Goal: Information Seeking & Learning: Understand process/instructions

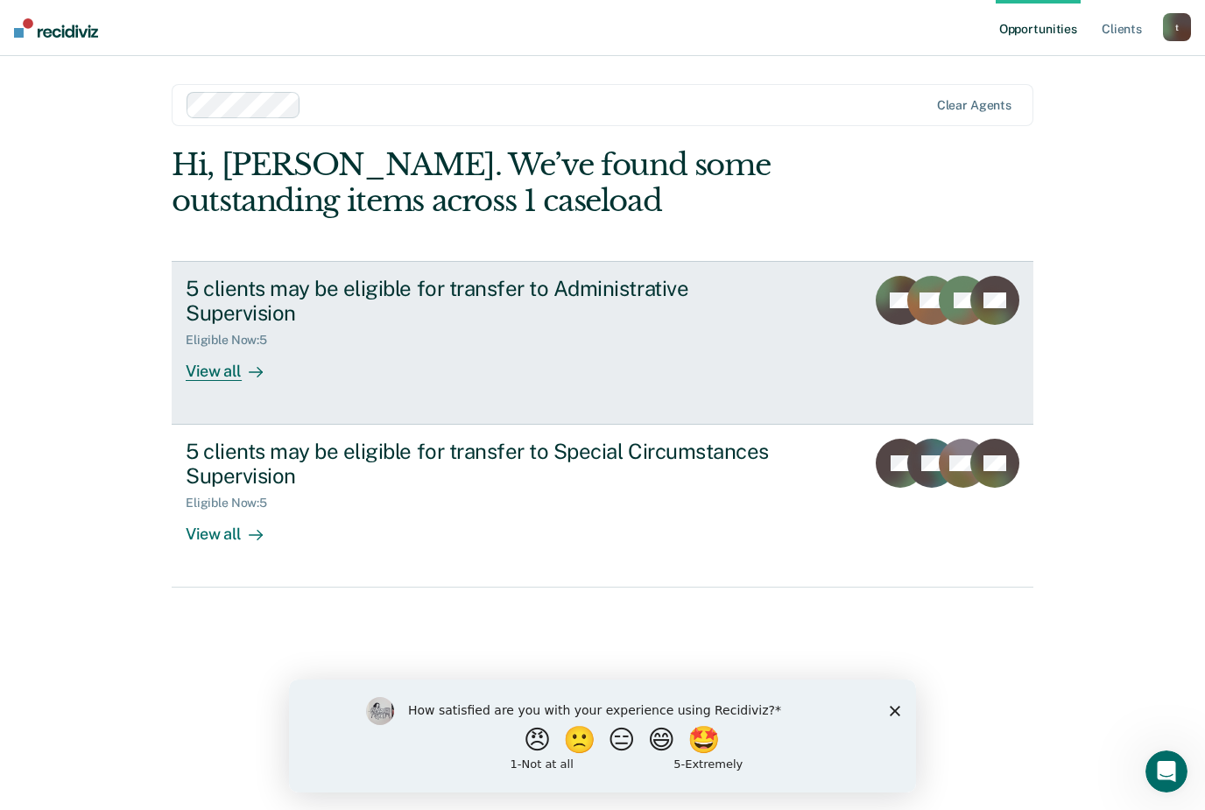
click at [224, 369] on div "View all" at bounding box center [235, 365] width 98 height 34
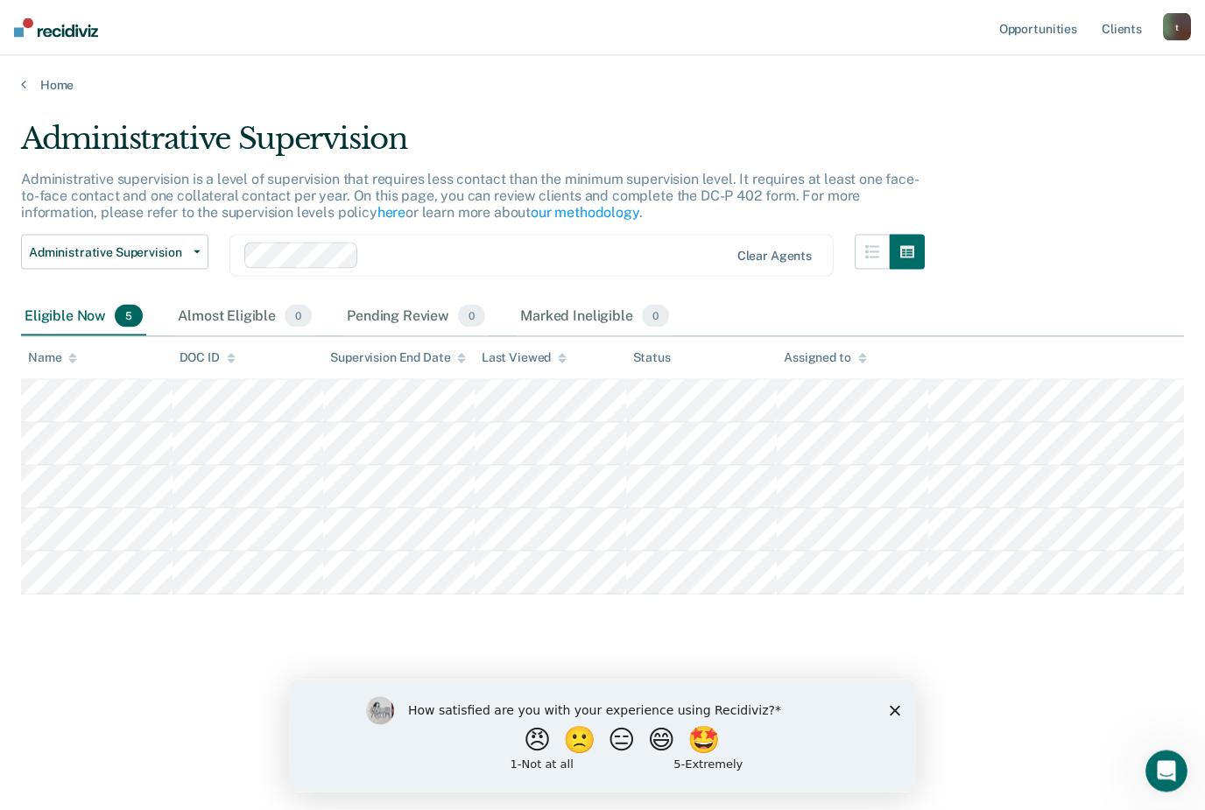
scroll to position [56, 0]
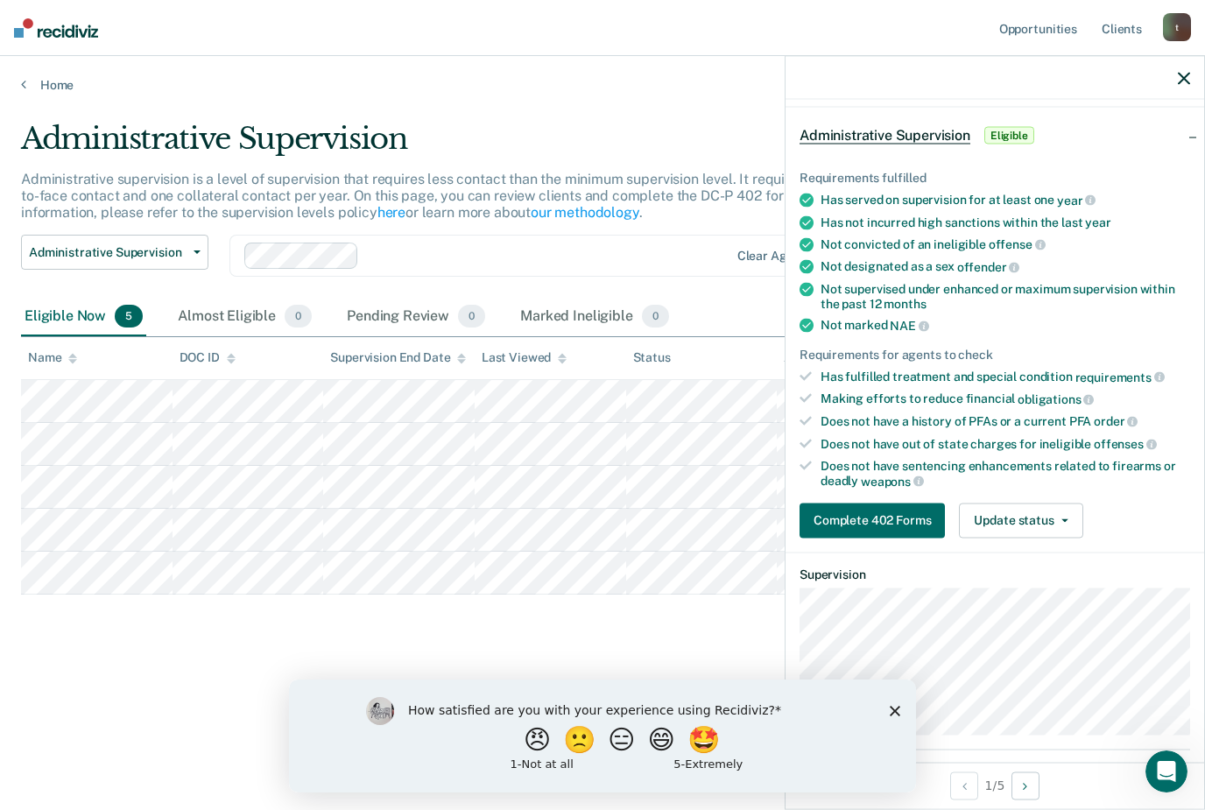
scroll to position [78, 0]
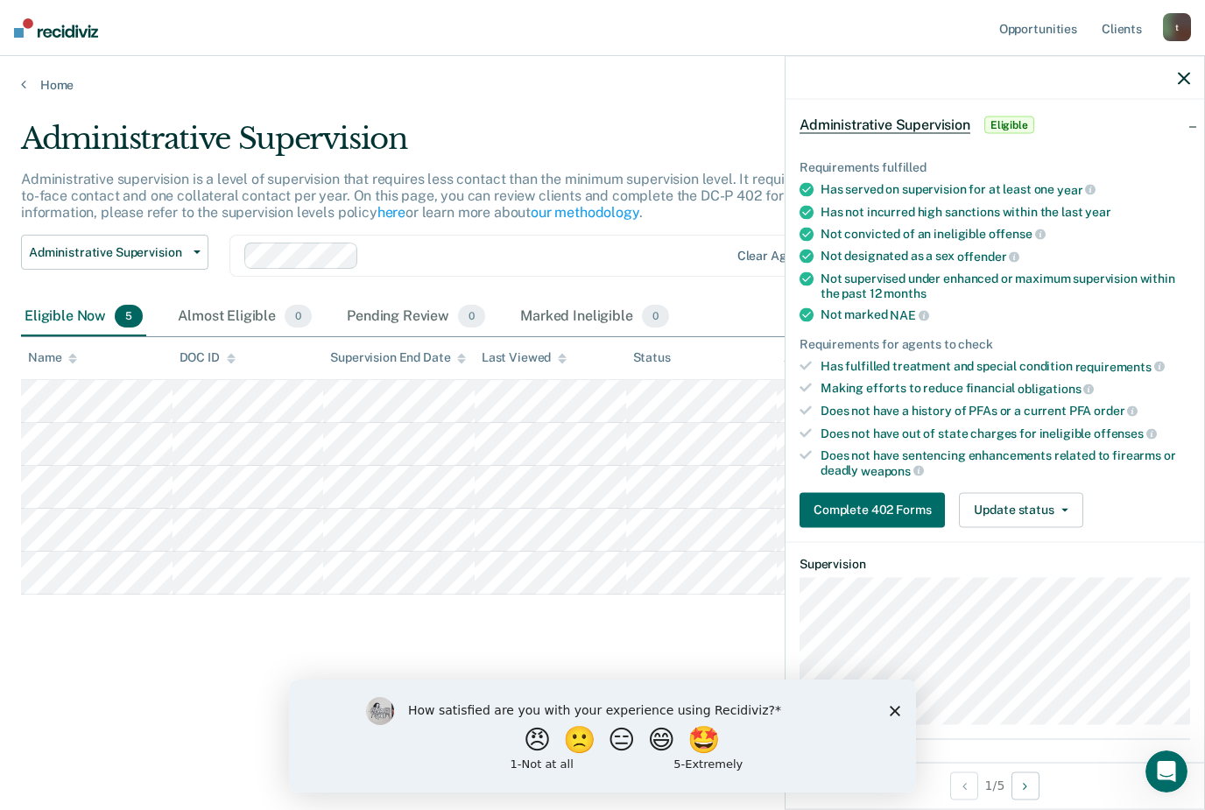
click at [808, 404] on icon at bounding box center [805, 410] width 12 height 12
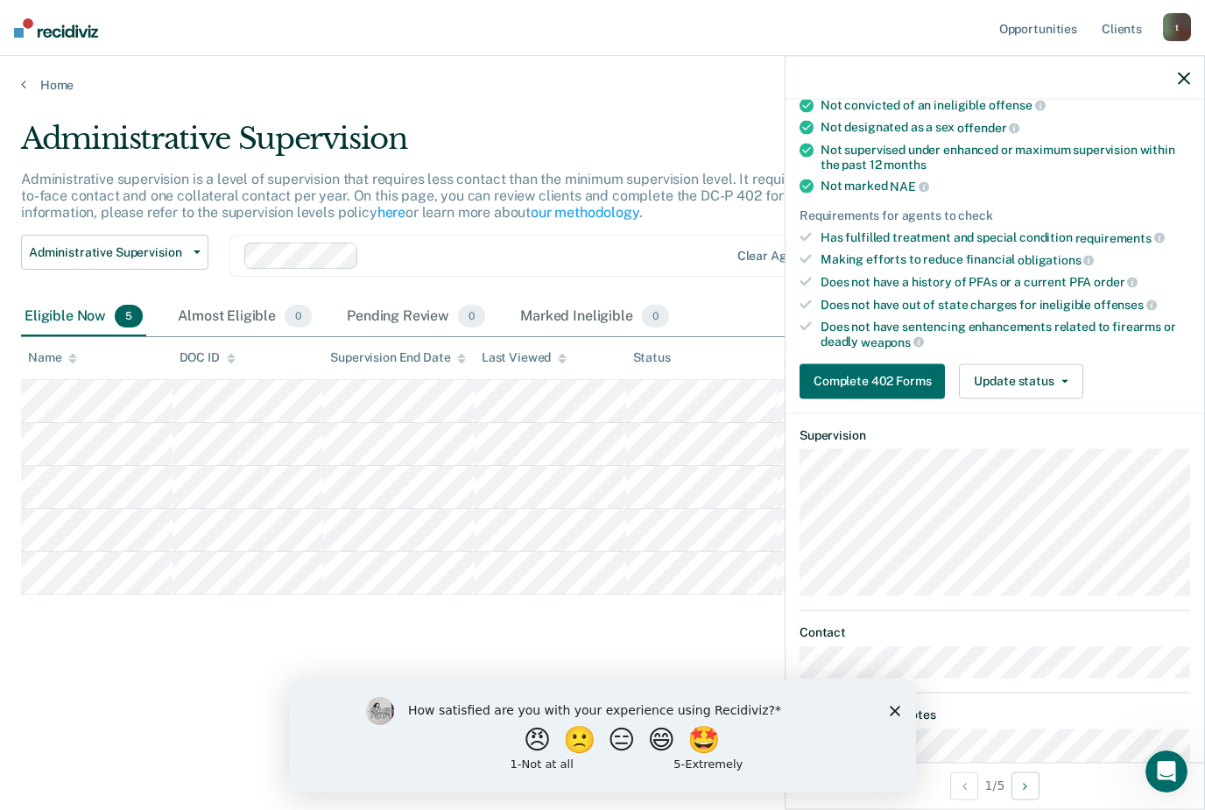
scroll to position [233, 0]
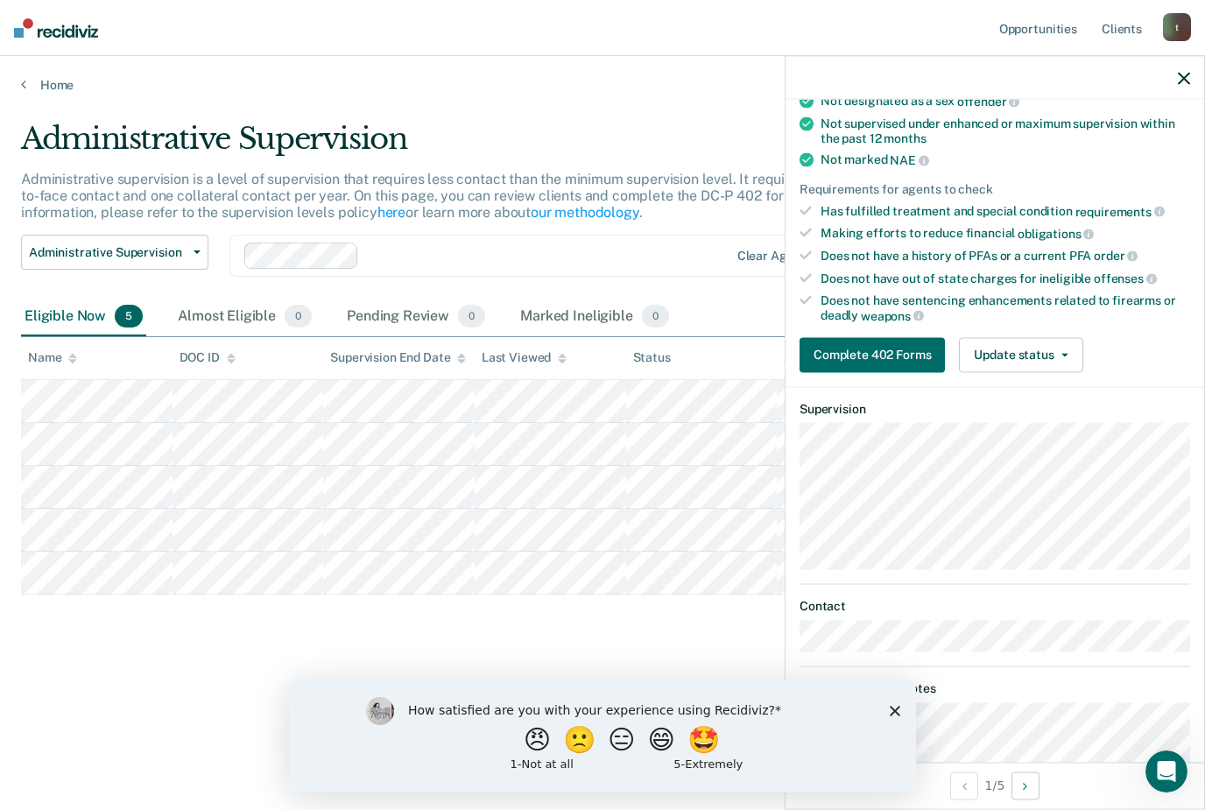
click at [346, 614] on div "Administrative Supervision Administrative supervision is a level of supervision…" at bounding box center [602, 400] width 1163 height 558
click at [1173, 74] on div at bounding box center [994, 78] width 418 height 44
click at [1186, 77] on icon "button" at bounding box center [1183, 78] width 12 height 12
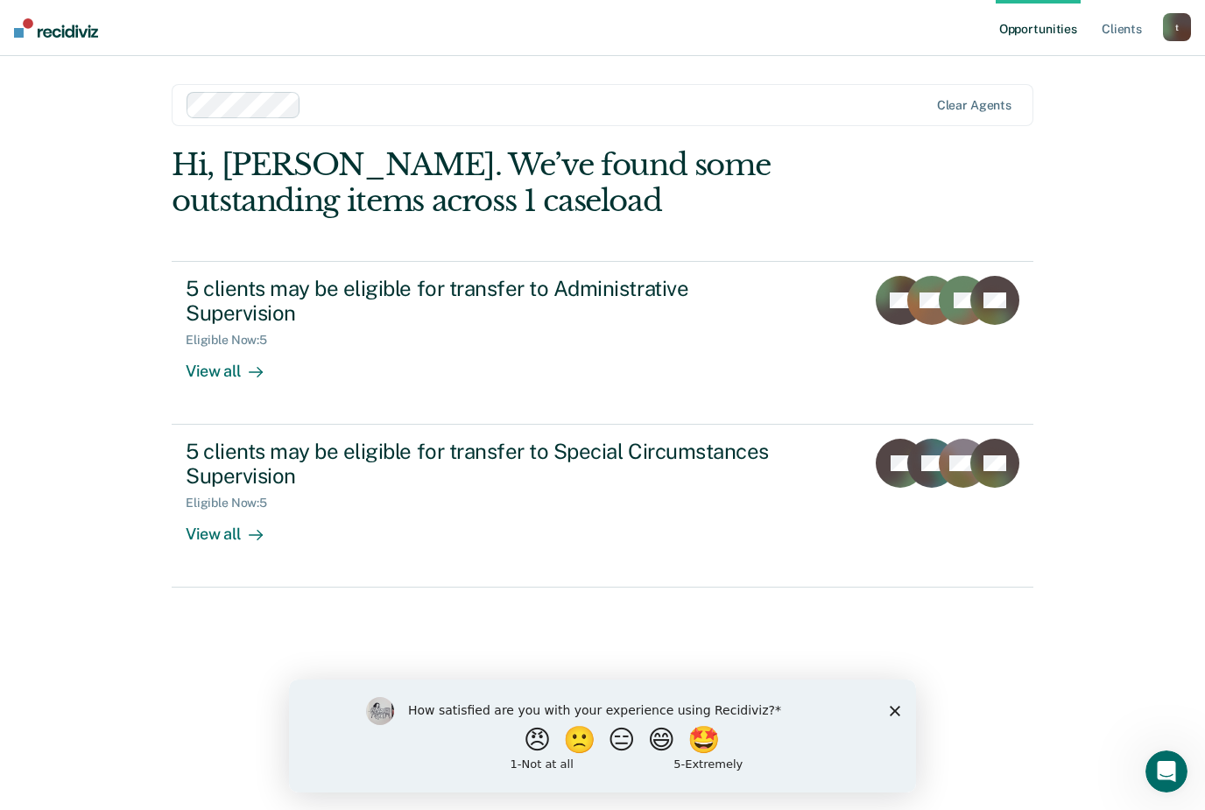
click at [197, 538] on div "View all" at bounding box center [235, 527] width 98 height 34
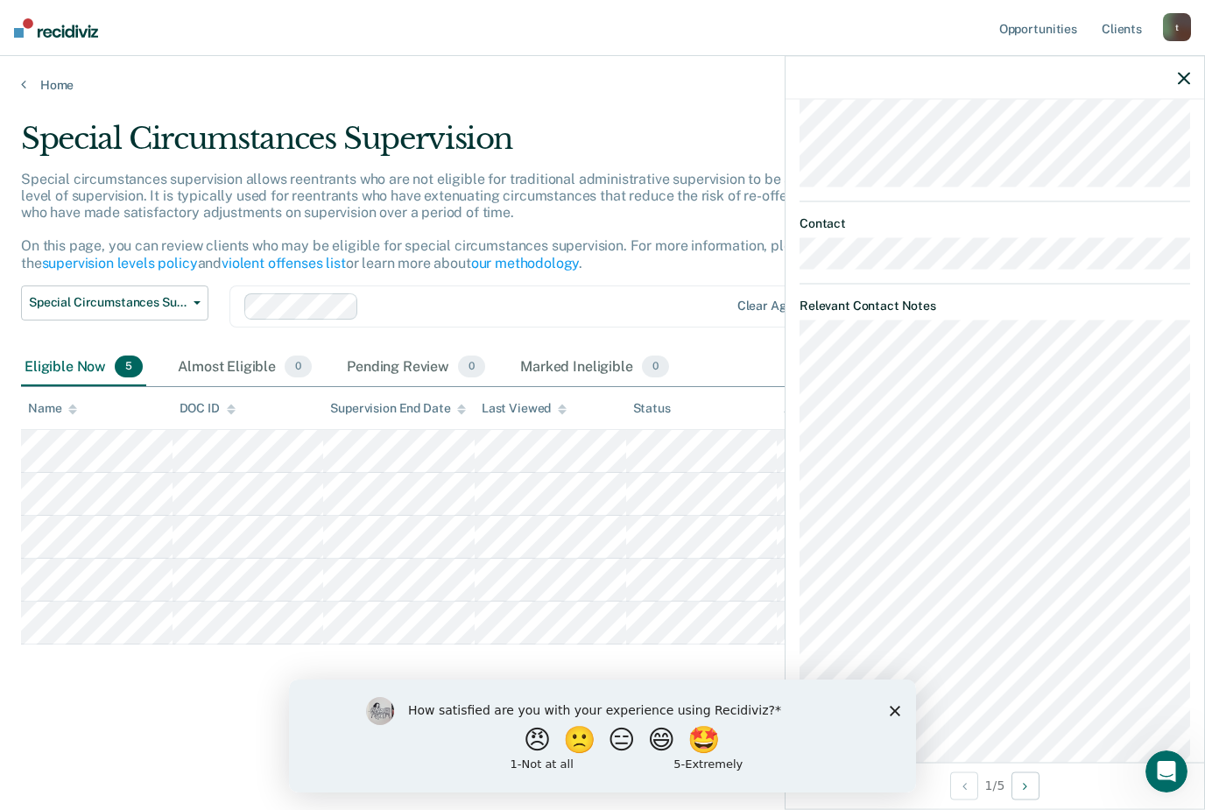
scroll to position [488, 0]
click at [1184, 71] on button "button" at bounding box center [1183, 77] width 12 height 15
